Goal: Task Accomplishment & Management: Manage account settings

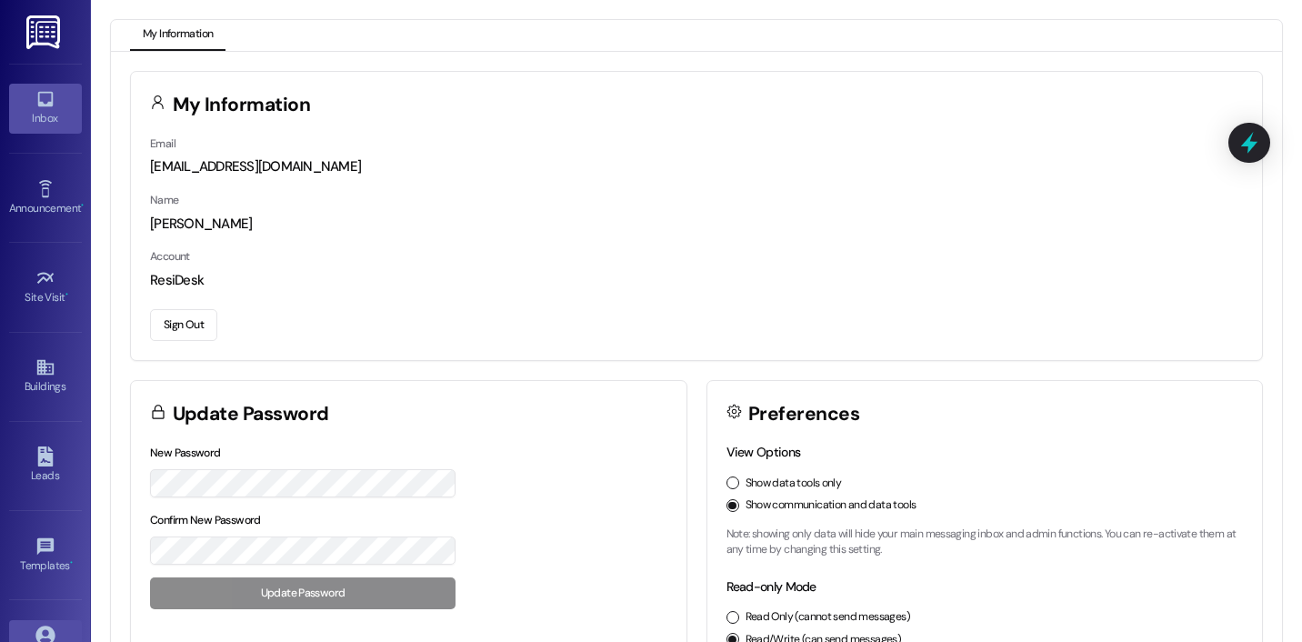
click at [44, 107] on icon at bounding box center [45, 99] width 20 height 20
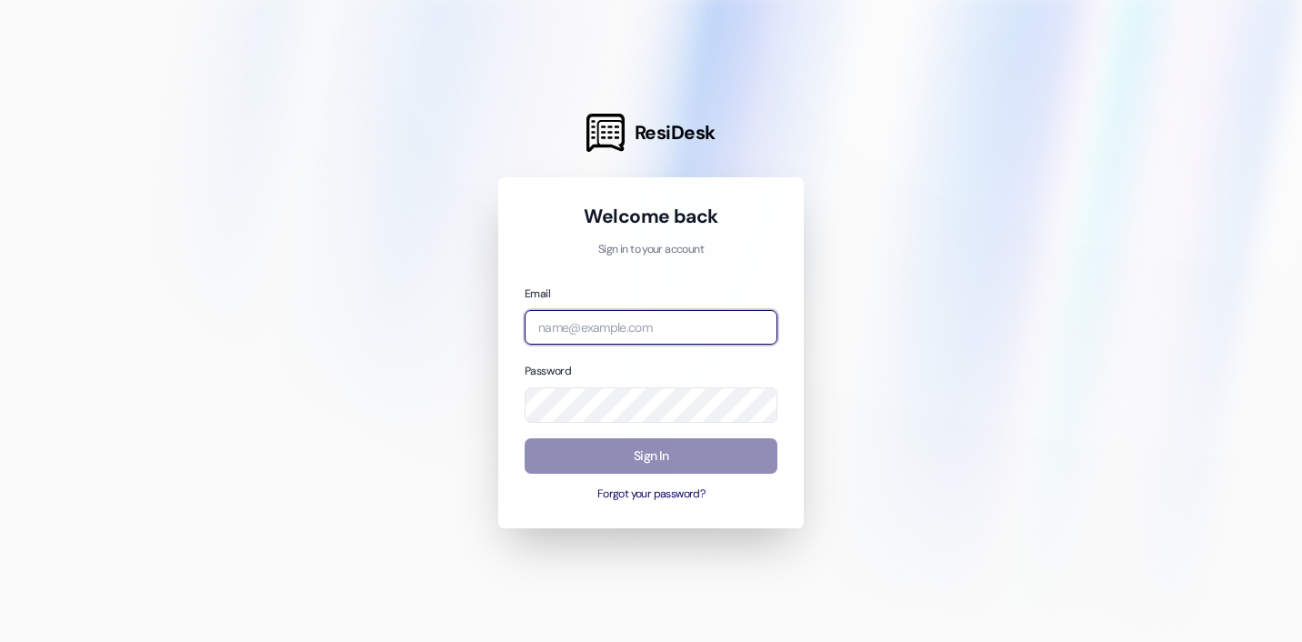
type input "[EMAIL_ADDRESS][DOMAIN_NAME]"
click at [564, 466] on button "Sign In" at bounding box center [650, 455] width 253 height 35
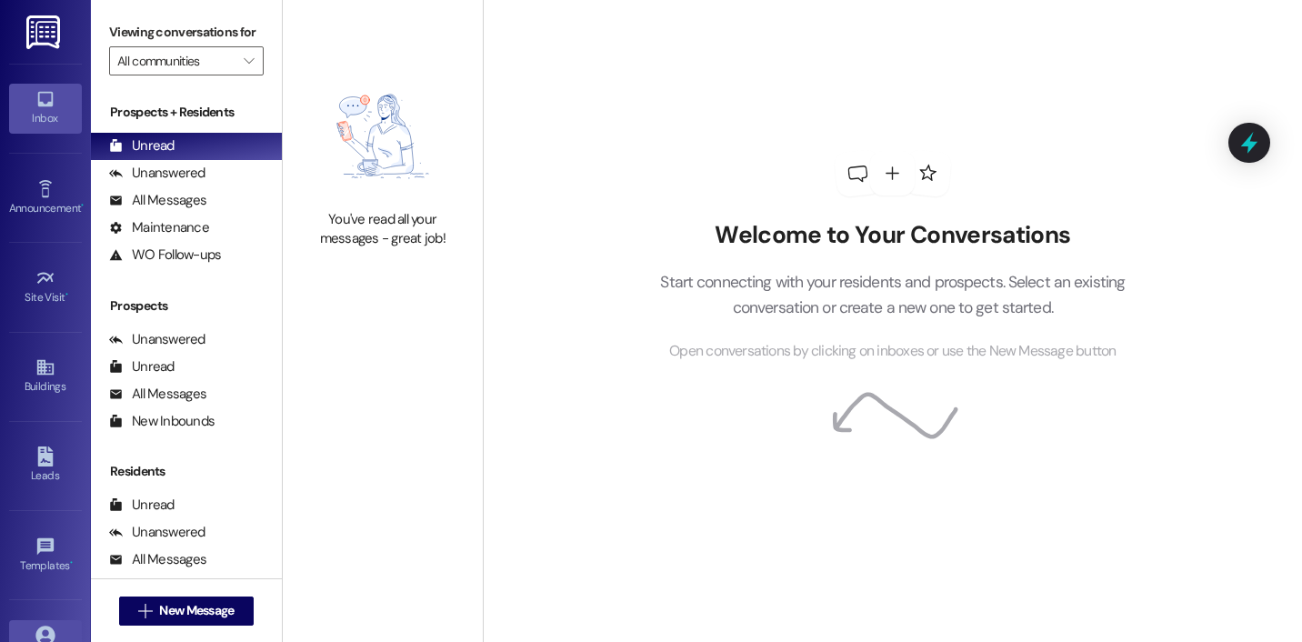
click at [43, 629] on icon at bounding box center [44, 634] width 19 height 19
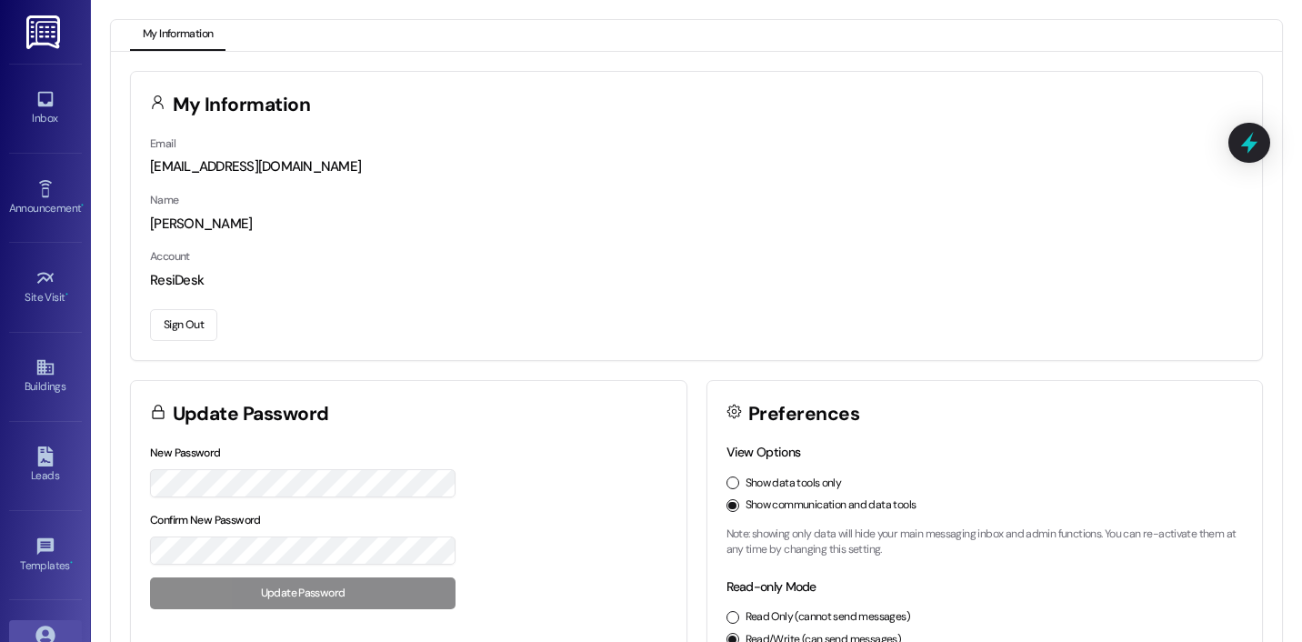
click at [195, 335] on button "Sign Out" at bounding box center [183, 325] width 67 height 32
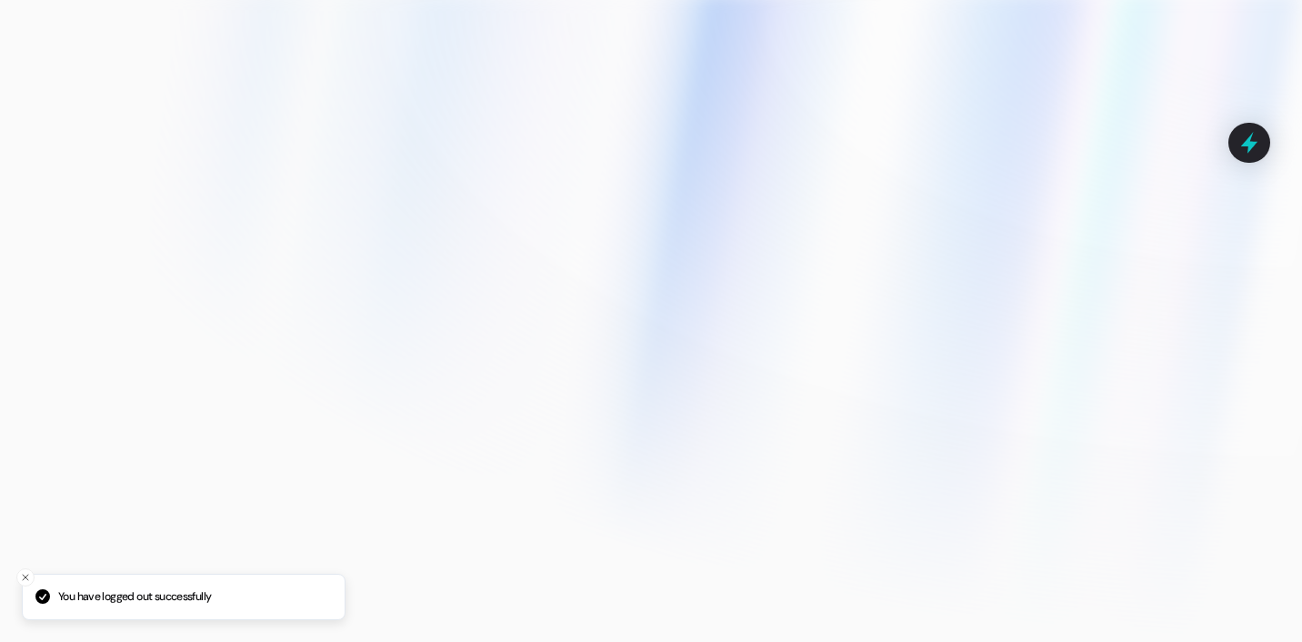
type input "[EMAIL_ADDRESS][DOMAIN_NAME]"
